Goal: Task Accomplishment & Management: Manage account settings

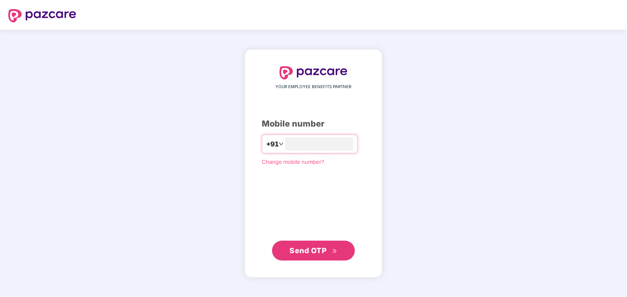
type input "**********"
click at [315, 250] on span "Send OTP" at bounding box center [308, 250] width 37 height 9
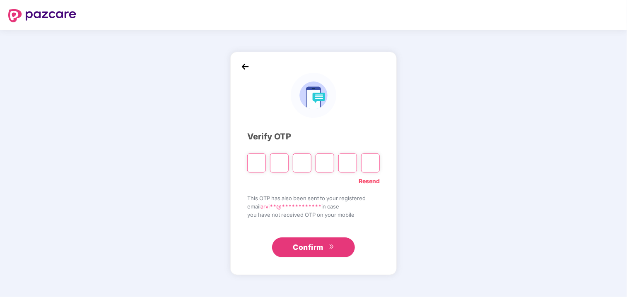
paste input "*"
type input "*"
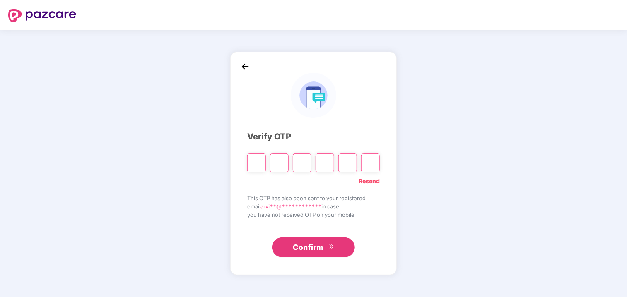
type input "*"
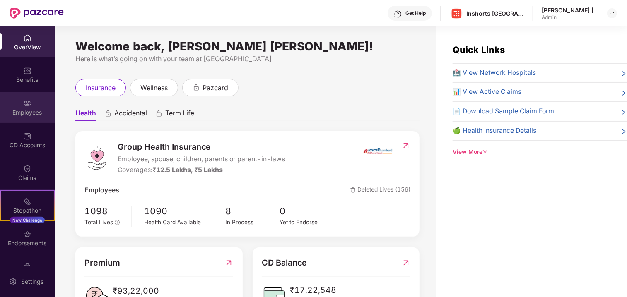
click at [26, 103] on img at bounding box center [27, 103] width 8 height 8
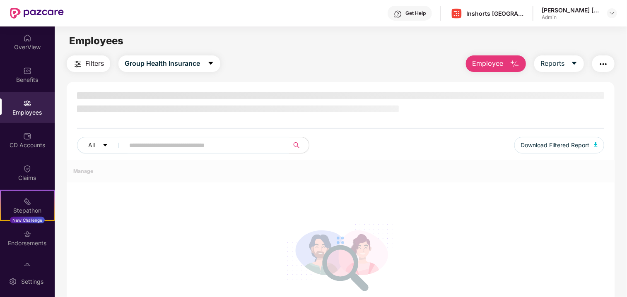
click at [149, 149] on input "text" at bounding box center [203, 145] width 149 height 12
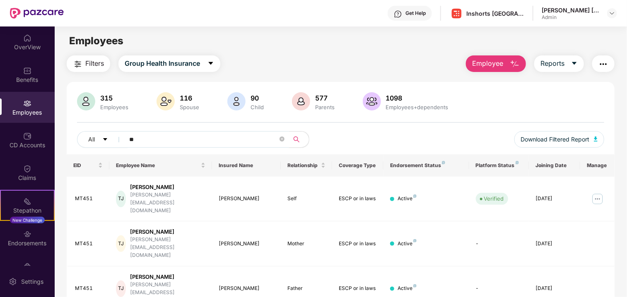
type input "*"
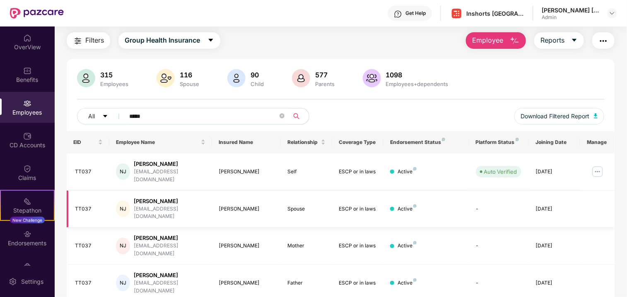
scroll to position [24, 0]
type input "*****"
drag, startPoint x: 92, startPoint y: 169, endPoint x: 73, endPoint y: 166, distance: 18.9
click at [73, 166] on td "TT037" at bounding box center [88, 171] width 43 height 37
copy div "TT037"
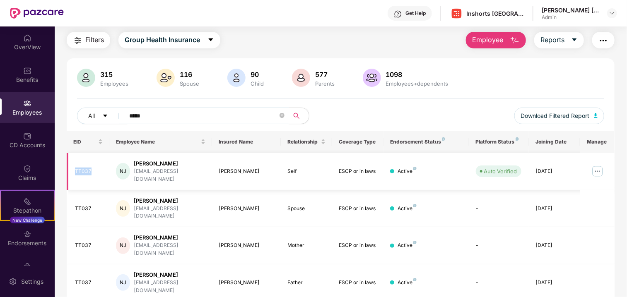
click at [595, 172] on img at bounding box center [597, 171] width 13 height 13
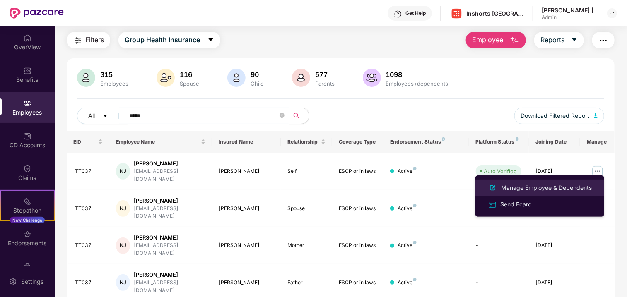
click at [528, 188] on div "Manage Employee & Dependents" at bounding box center [546, 187] width 94 height 9
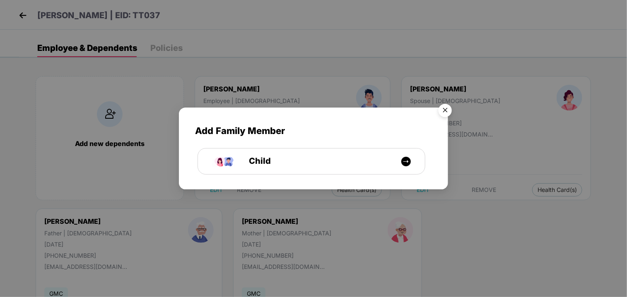
click at [444, 109] on img "Close" at bounding box center [444, 111] width 23 height 23
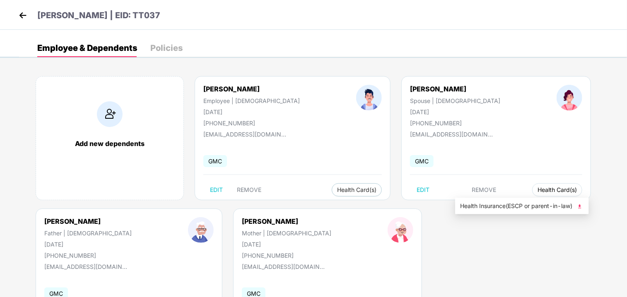
click at [537, 191] on span "Health Card(s)" at bounding box center [556, 190] width 39 height 4
click at [547, 206] on span "Health Insurance(ESCP or parent-in-law)" at bounding box center [522, 206] width 124 height 9
click at [537, 190] on span "Health Card(s)" at bounding box center [556, 190] width 39 height 4
